Goal: Information Seeking & Learning: Learn about a topic

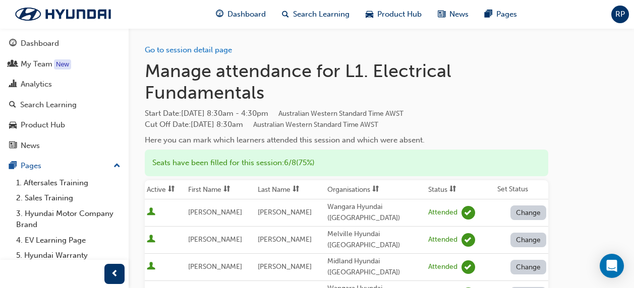
scroll to position [141, 0]
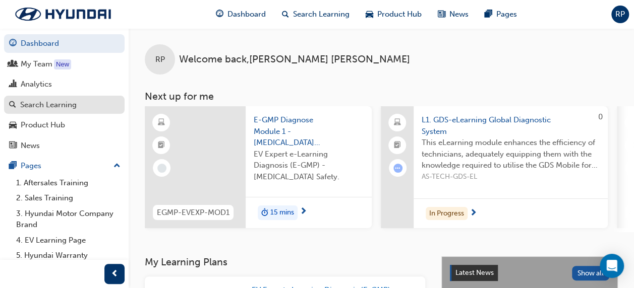
click at [40, 107] on div "Search Learning" at bounding box center [48, 105] width 56 height 12
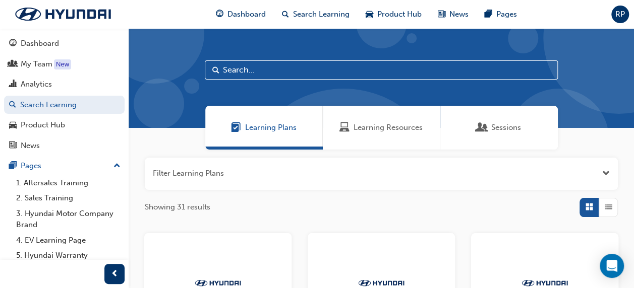
click at [364, 131] on span "Learning Resources" at bounding box center [387, 128] width 69 height 12
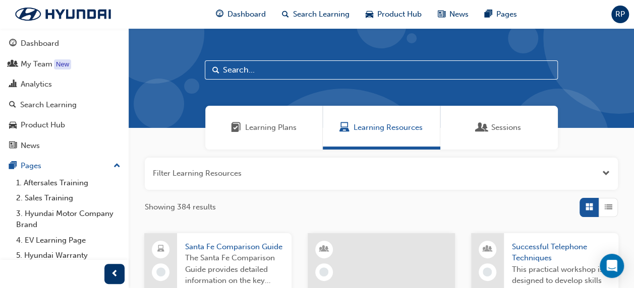
click at [296, 75] on input "text" at bounding box center [381, 70] width 353 height 19
type input "ev"
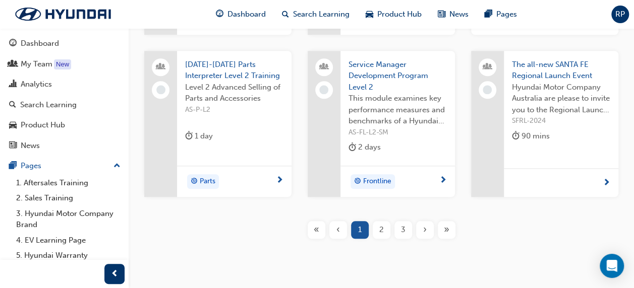
scroll to position [454, 0]
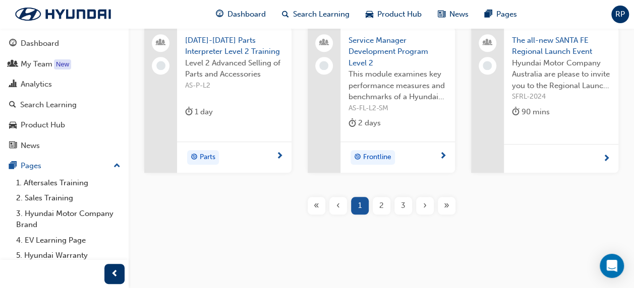
click at [383, 206] on span "2" at bounding box center [381, 206] width 5 height 12
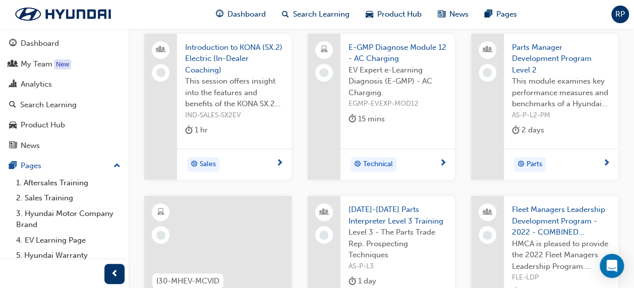
scroll to position [151, 0]
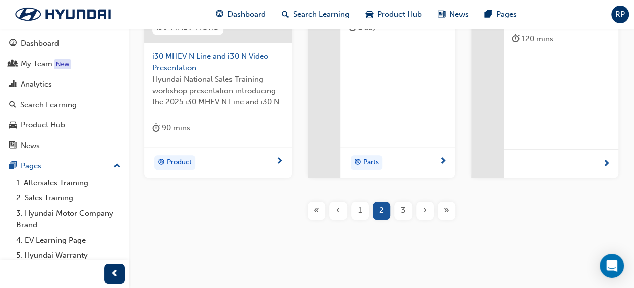
click at [402, 213] on span "3" at bounding box center [403, 211] width 5 height 12
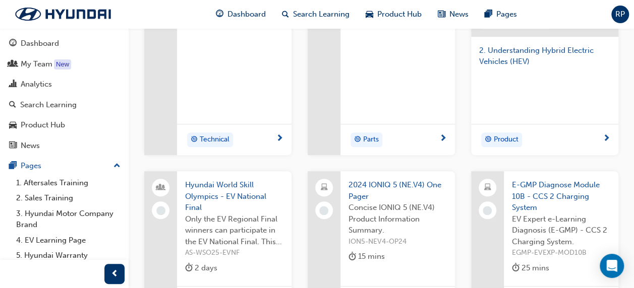
scroll to position [146, 0]
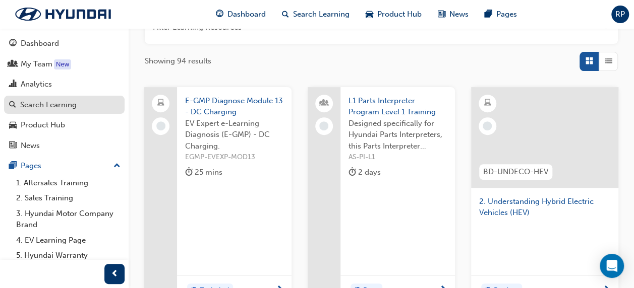
click at [61, 109] on div "Search Learning" at bounding box center [48, 105] width 56 height 12
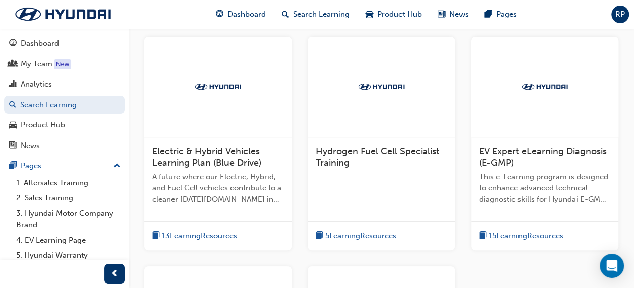
scroll to position [197, 0]
click at [226, 154] on span "Electric & Hybrid Vehicles Learning Plan (Blue Drive)" at bounding box center [206, 157] width 109 height 23
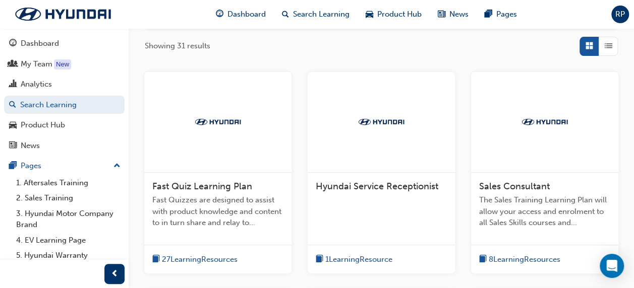
scroll to position [61, 0]
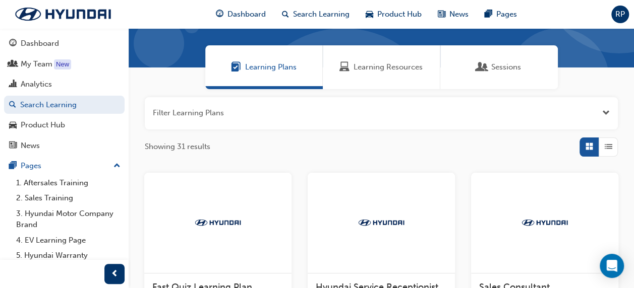
click at [285, 69] on span "Learning Plans" at bounding box center [270, 68] width 51 height 12
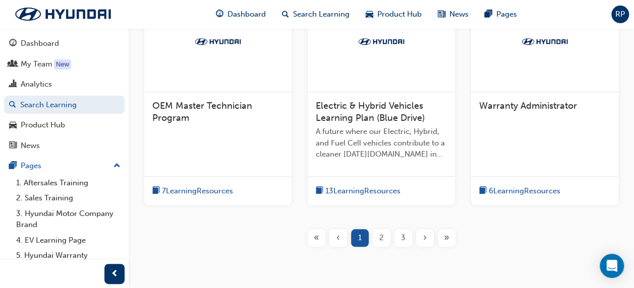
scroll to position [464, 0]
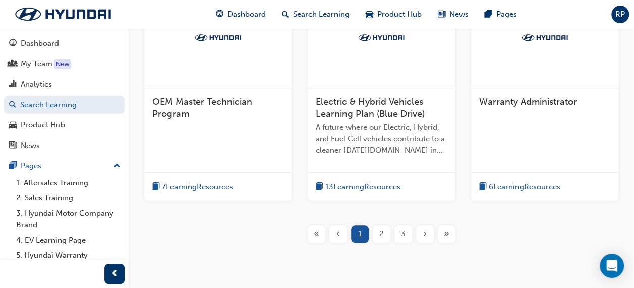
click at [380, 234] on span "2" at bounding box center [381, 234] width 5 height 12
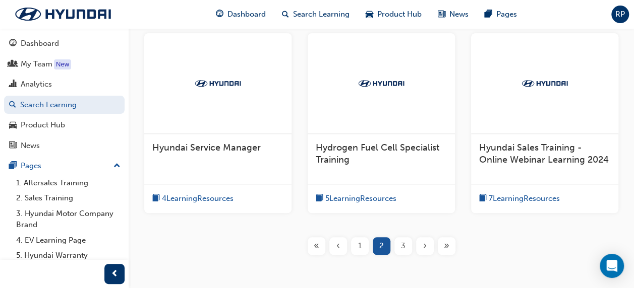
scroll to position [464, 0]
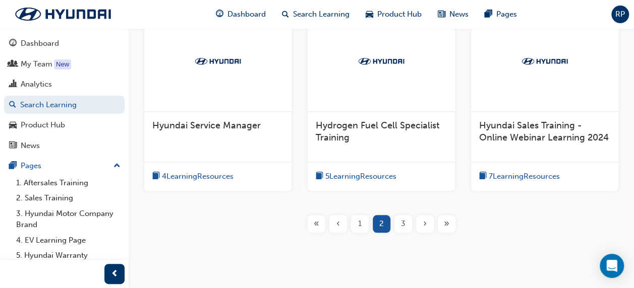
click at [399, 215] on div "3" at bounding box center [403, 224] width 18 height 18
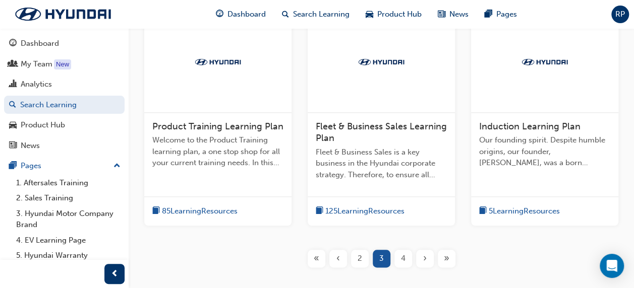
scroll to position [464, 0]
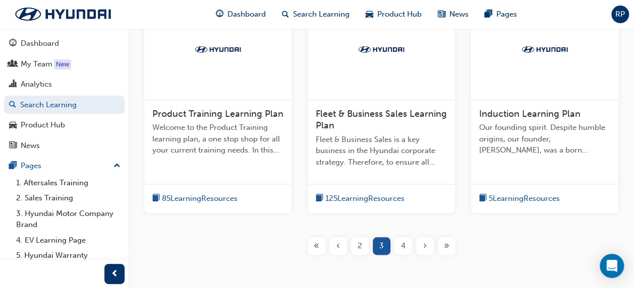
click at [397, 245] on div "4" at bounding box center [403, 246] width 18 height 18
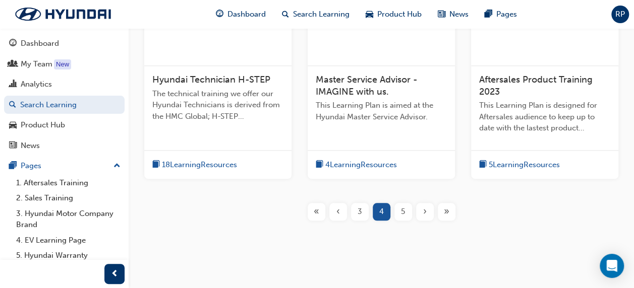
scroll to position [413, 0]
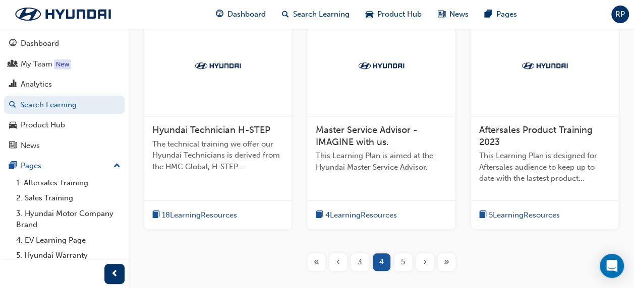
click at [402, 263] on span "5" at bounding box center [403, 263] width 4 height 12
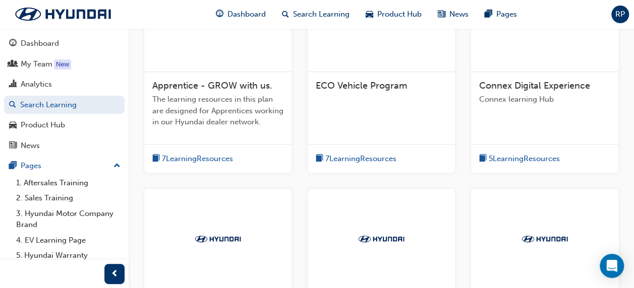
scroll to position [212, 0]
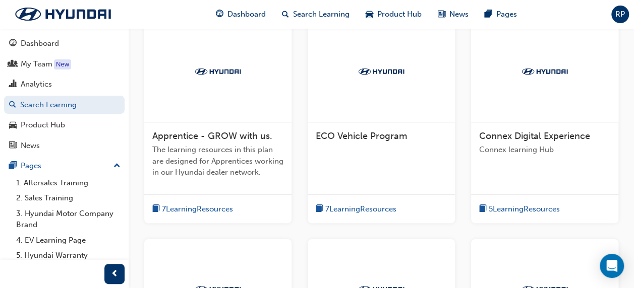
click at [384, 138] on span "ECO Vehicle Program" at bounding box center [361, 136] width 91 height 11
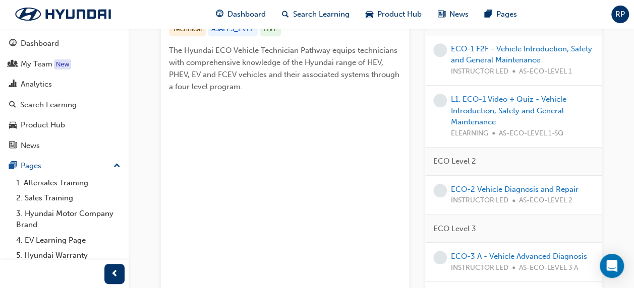
scroll to position [151, 0]
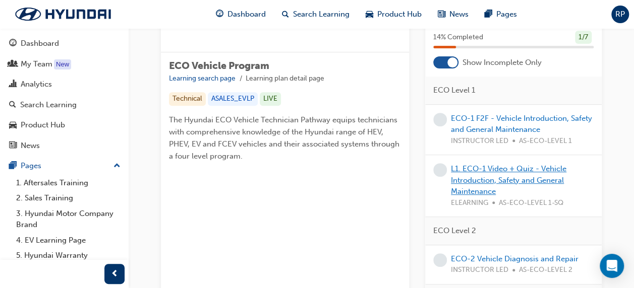
click at [520, 171] on link "L1. ECO-1 Video + Quiz - Vehicle Introduction, Safety and General Maintenance" at bounding box center [508, 180] width 115 height 32
